Goal: Transaction & Acquisition: Purchase product/service

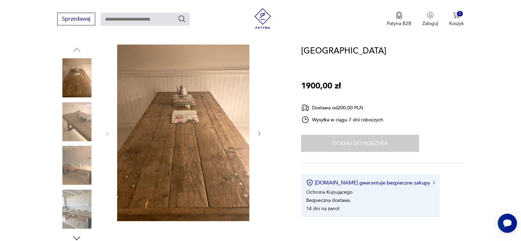
click at [262, 131] on icon "button" at bounding box center [260, 134] width 6 height 6
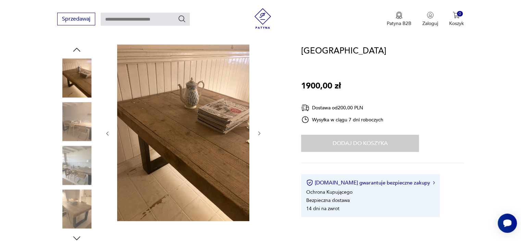
click at [259, 133] on icon "button" at bounding box center [260, 134] width 6 height 6
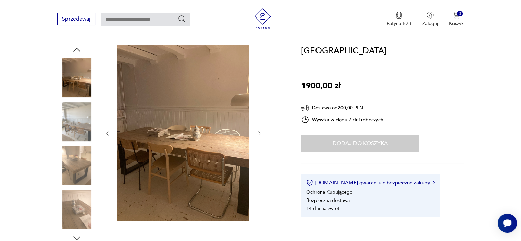
click at [271, 133] on div at bounding box center [171, 144] width 228 height 199
click at [259, 133] on icon "button" at bounding box center [260, 134] width 6 height 6
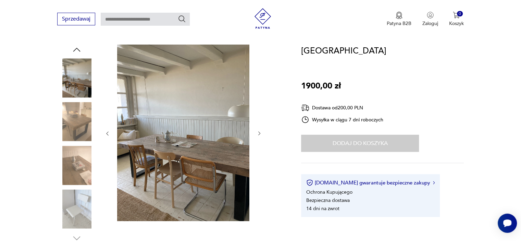
click at [259, 133] on icon "button" at bounding box center [260, 134] width 6 height 6
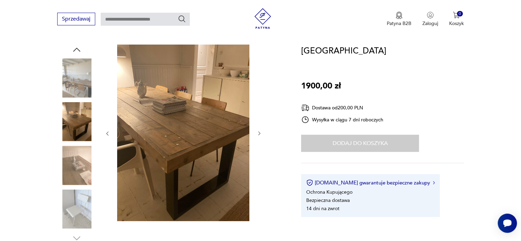
click at [261, 131] on icon "button" at bounding box center [260, 134] width 6 height 6
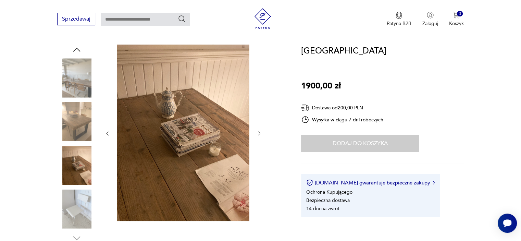
click at [259, 133] on icon "button" at bounding box center [260, 134] width 6 height 6
